Goal: Task Accomplishment & Management: Manage account settings

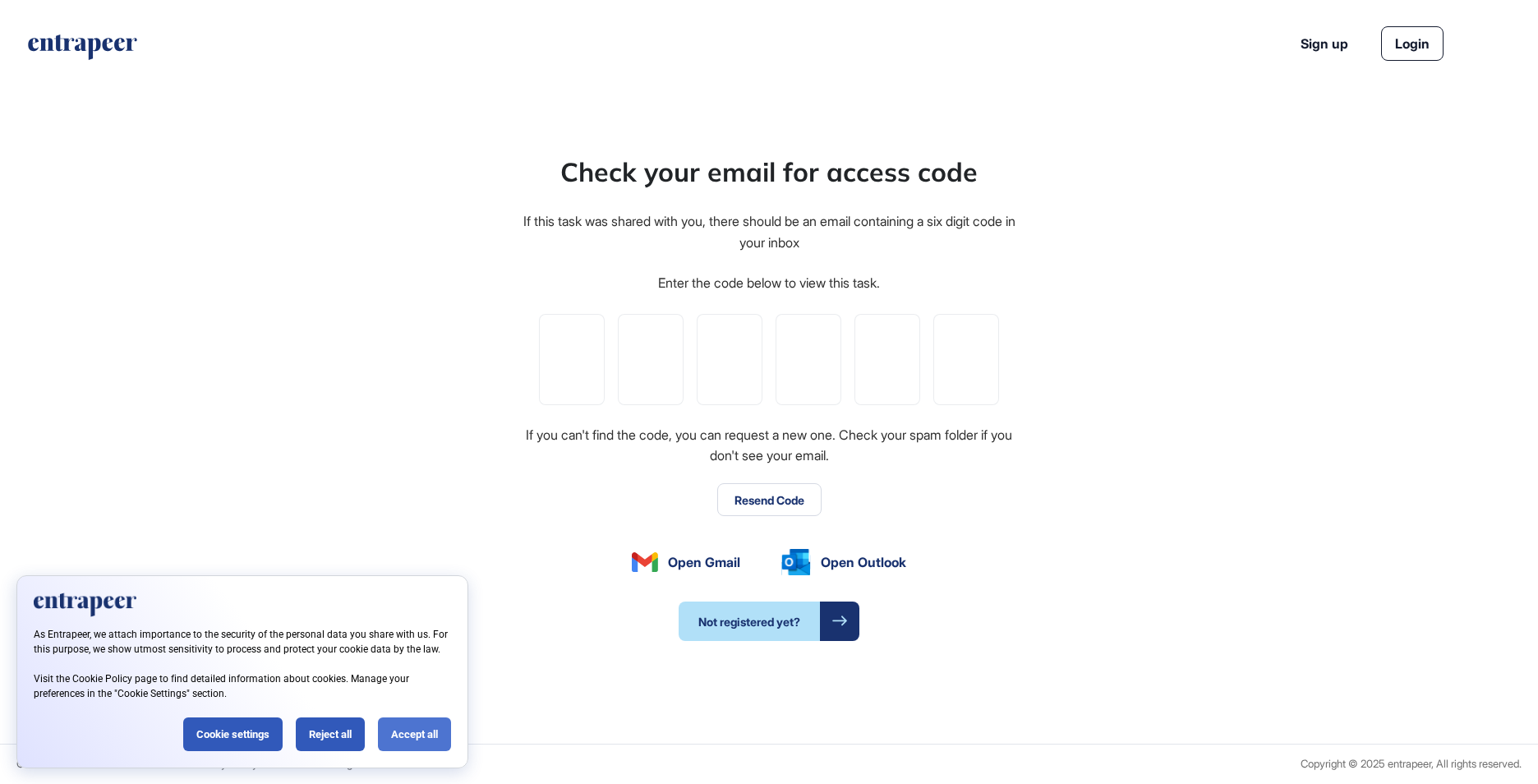
click at [419, 733] on div "Accept all" at bounding box center [415, 734] width 73 height 33
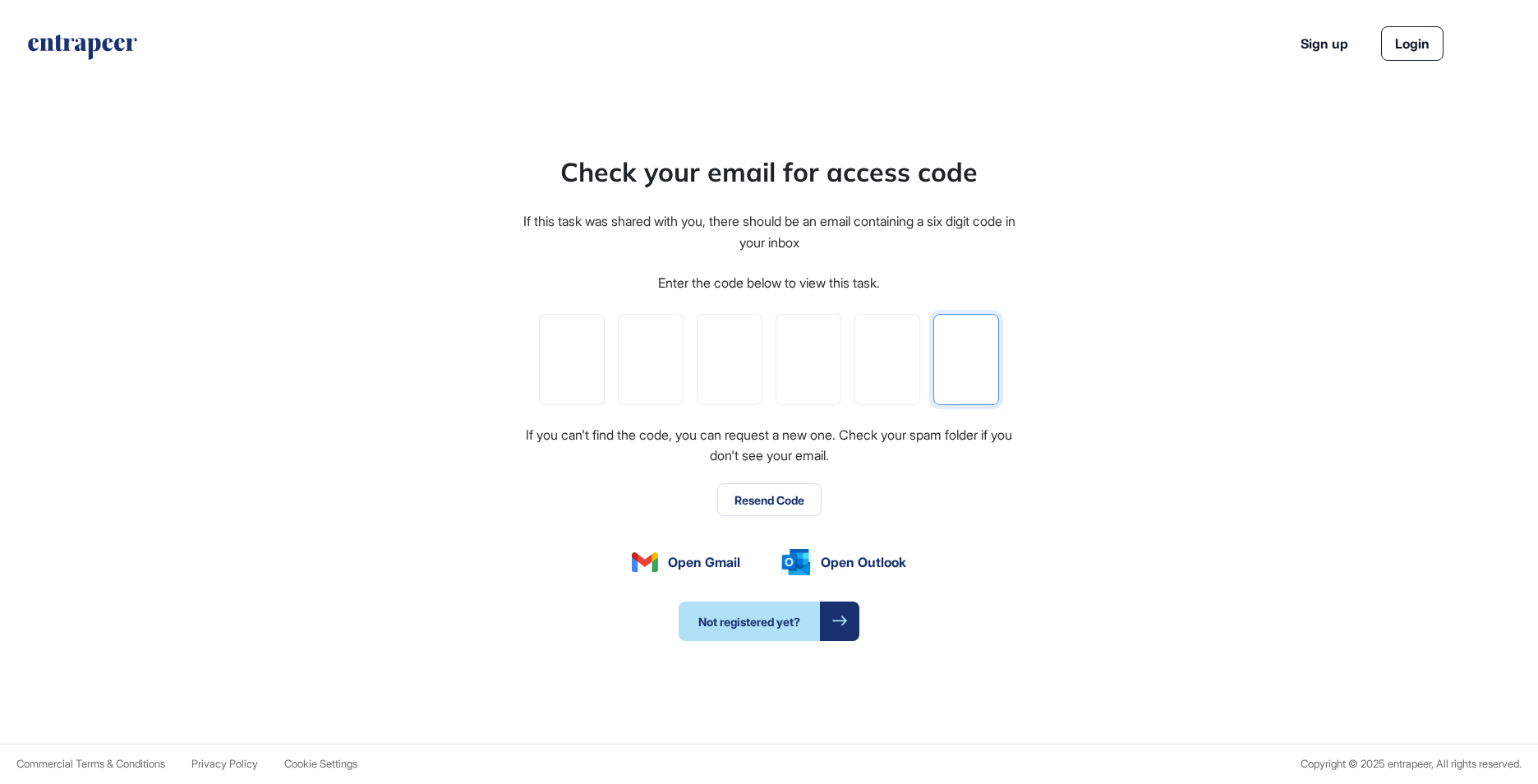
paste input "*"
type input "*"
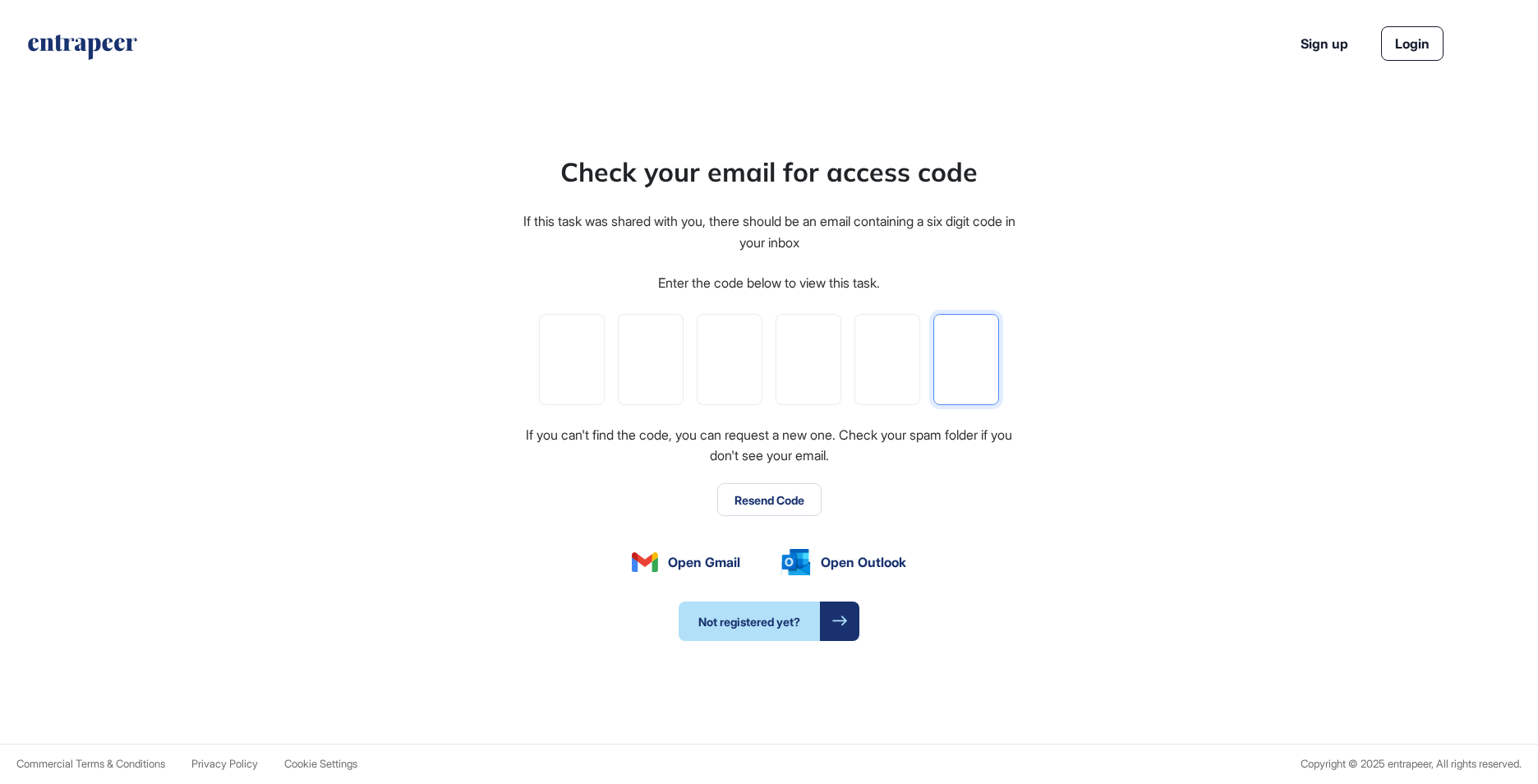
type input "*"
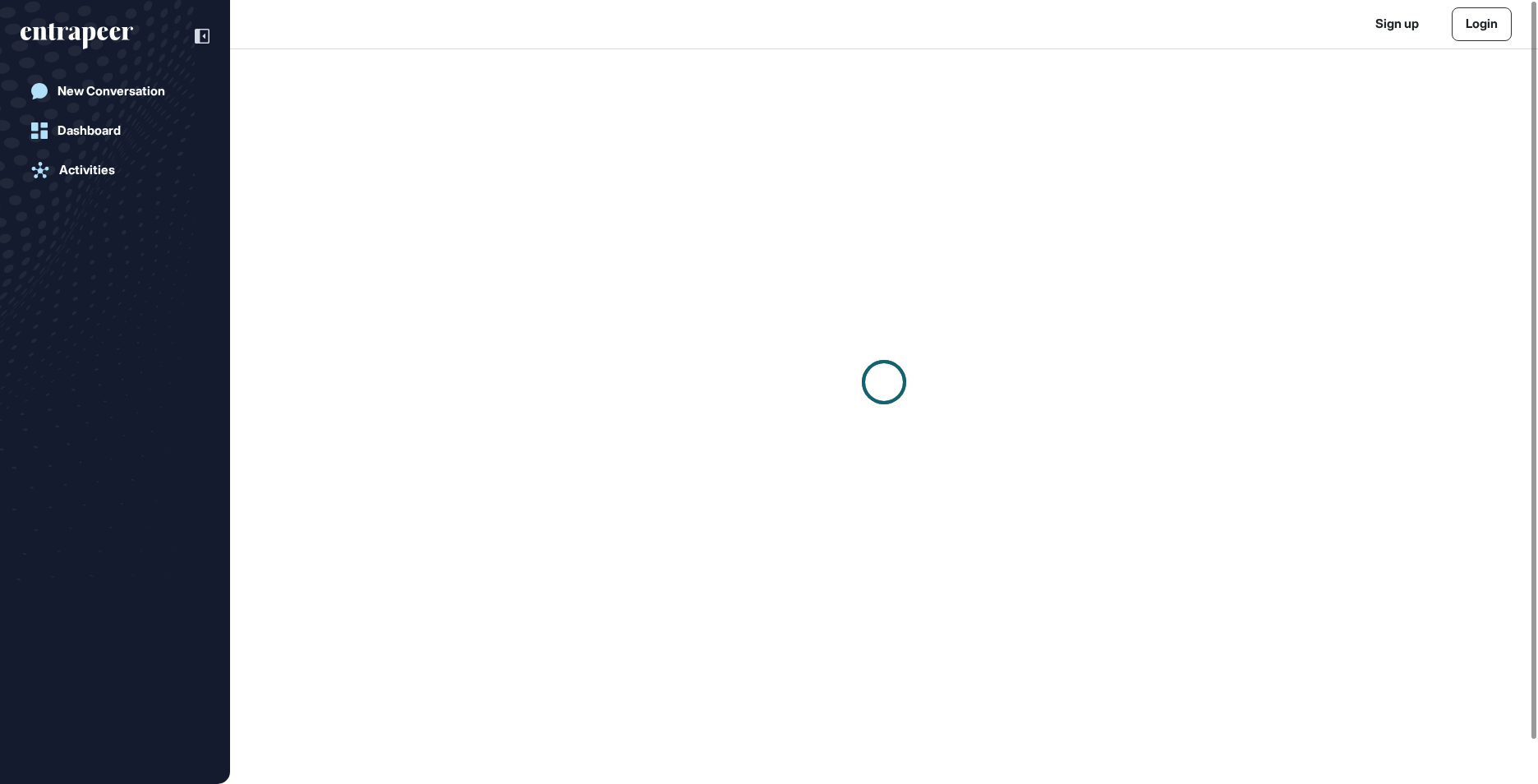
scroll to position [1, 1]
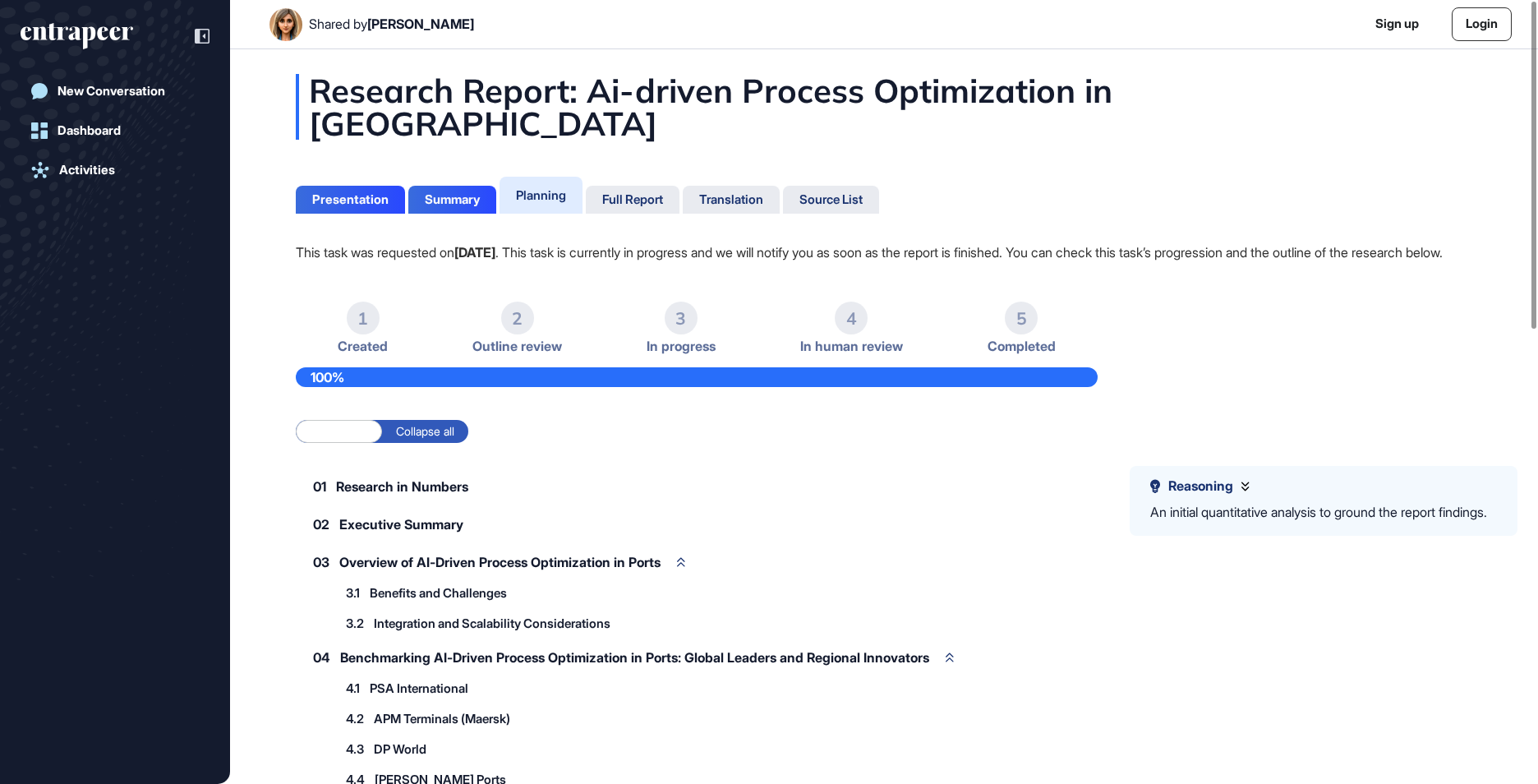
click at [337, 419] on label "Expand all" at bounding box center [339, 431] width 86 height 23
click at [1488, 28] on link "Login" at bounding box center [1481, 24] width 60 height 33
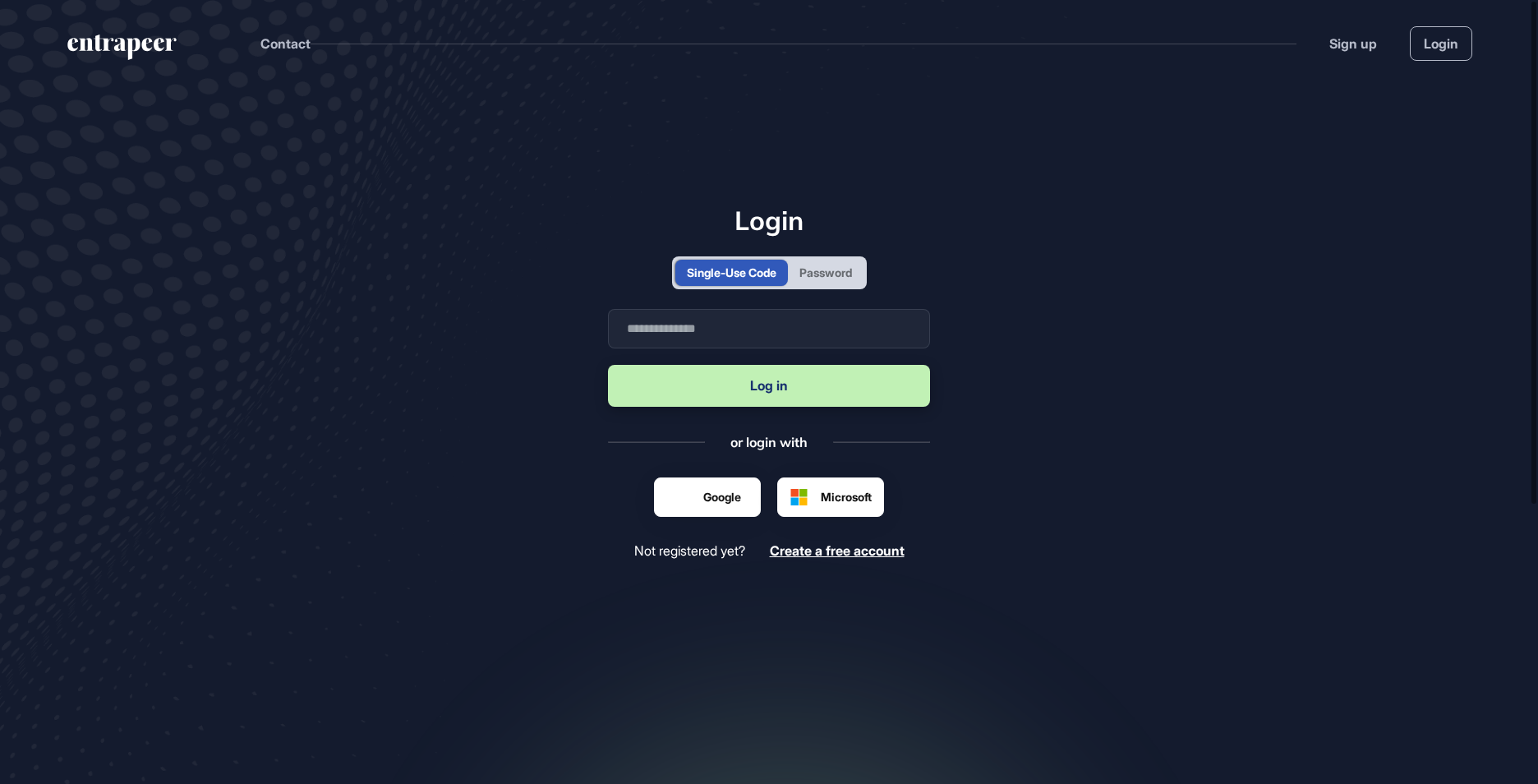
scroll to position [1, 1]
click at [815, 317] on input "text" at bounding box center [769, 328] width 322 height 39
type input "**********"
click at [771, 391] on button "Log in" at bounding box center [769, 385] width 322 height 42
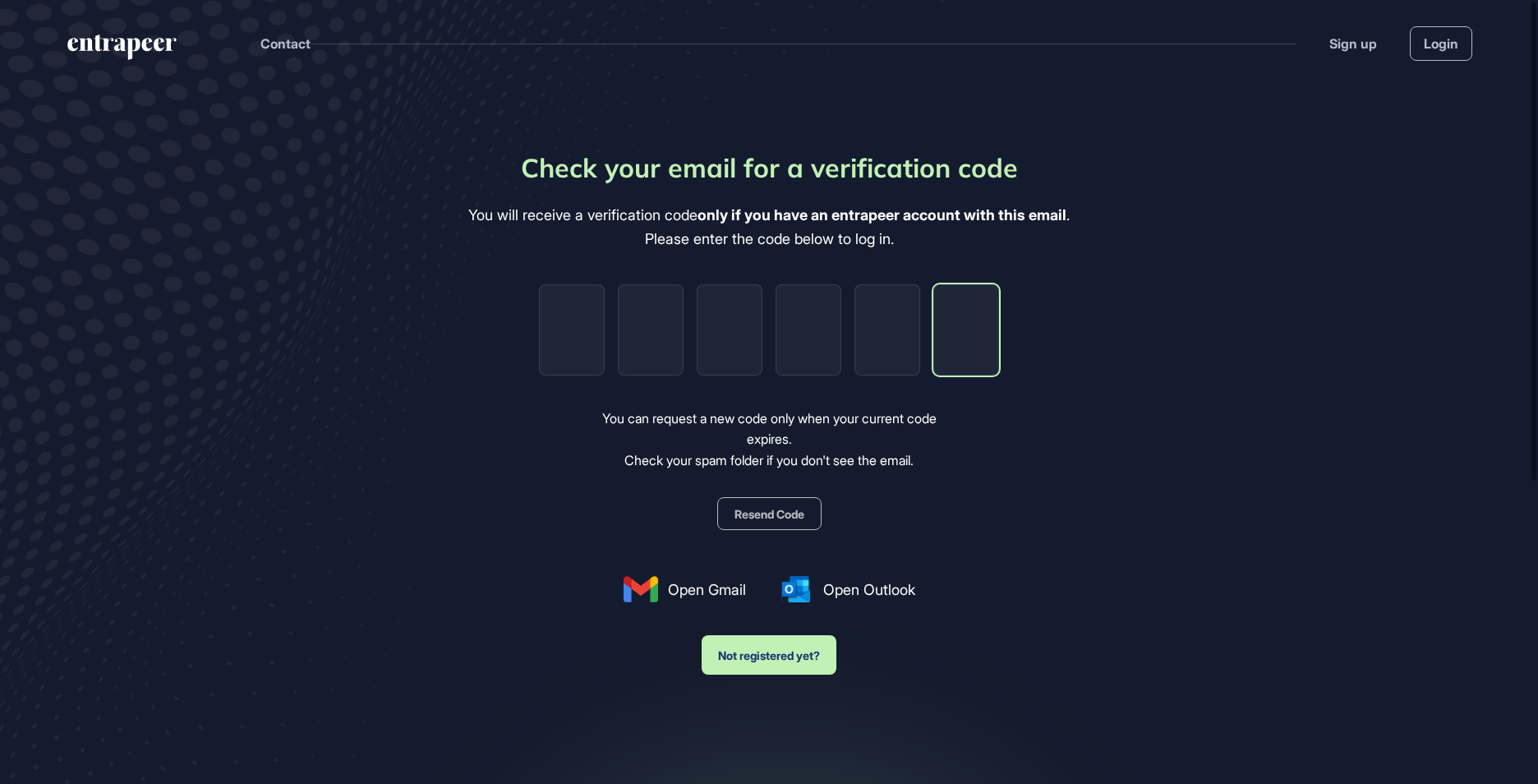
paste input "*"
type input "*"
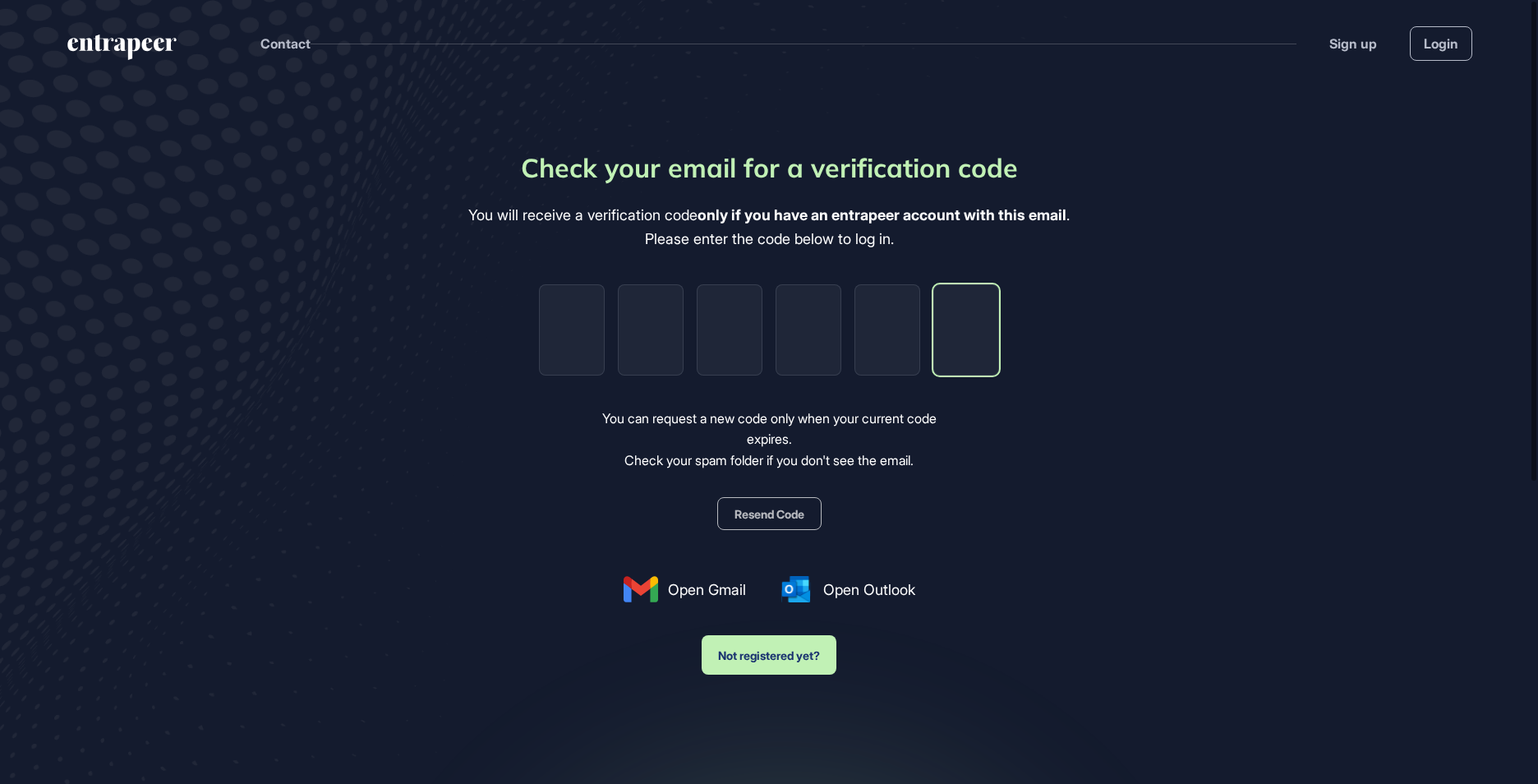
type input "*"
